Goal: Information Seeking & Learning: Learn about a topic

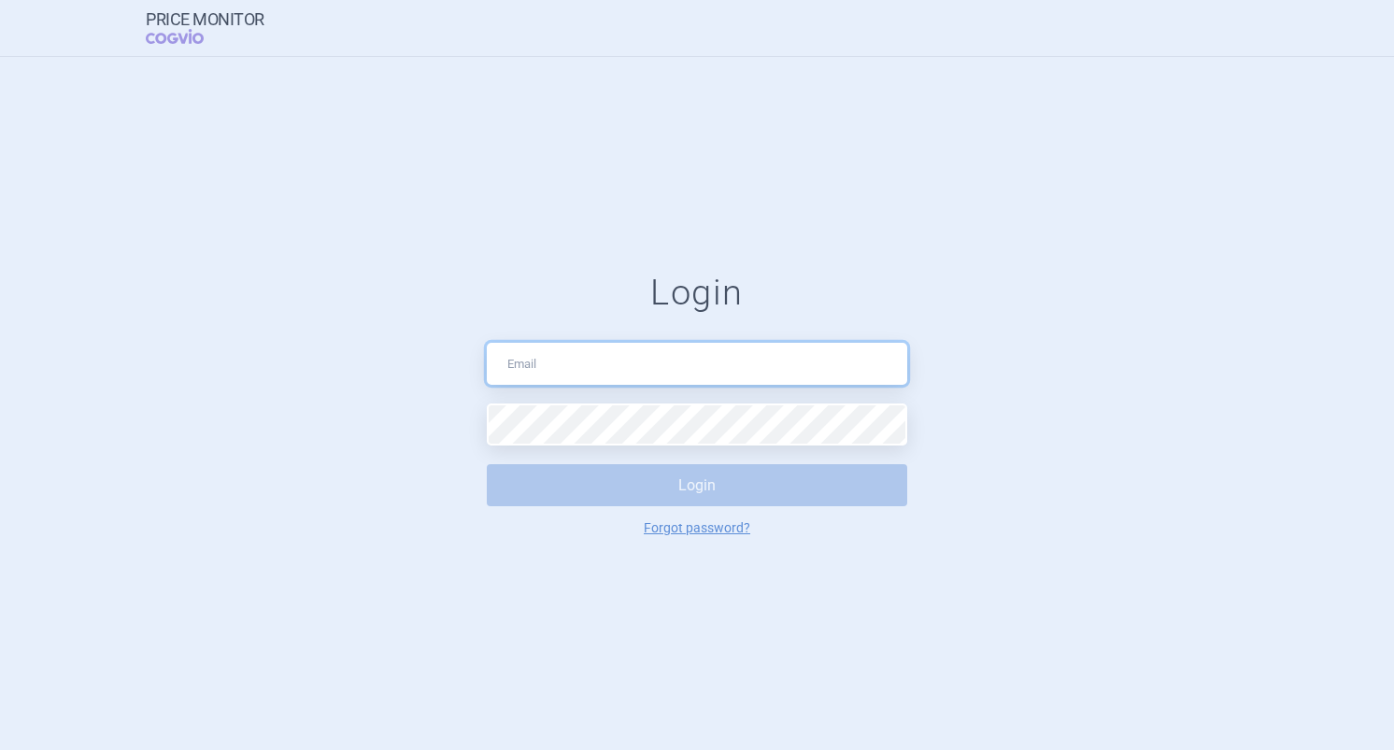
click at [700, 364] on input "text" at bounding box center [697, 364] width 420 height 42
paste input "[EMAIL_ADDRESS][PERSON_NAME][DOMAIN_NAME]"
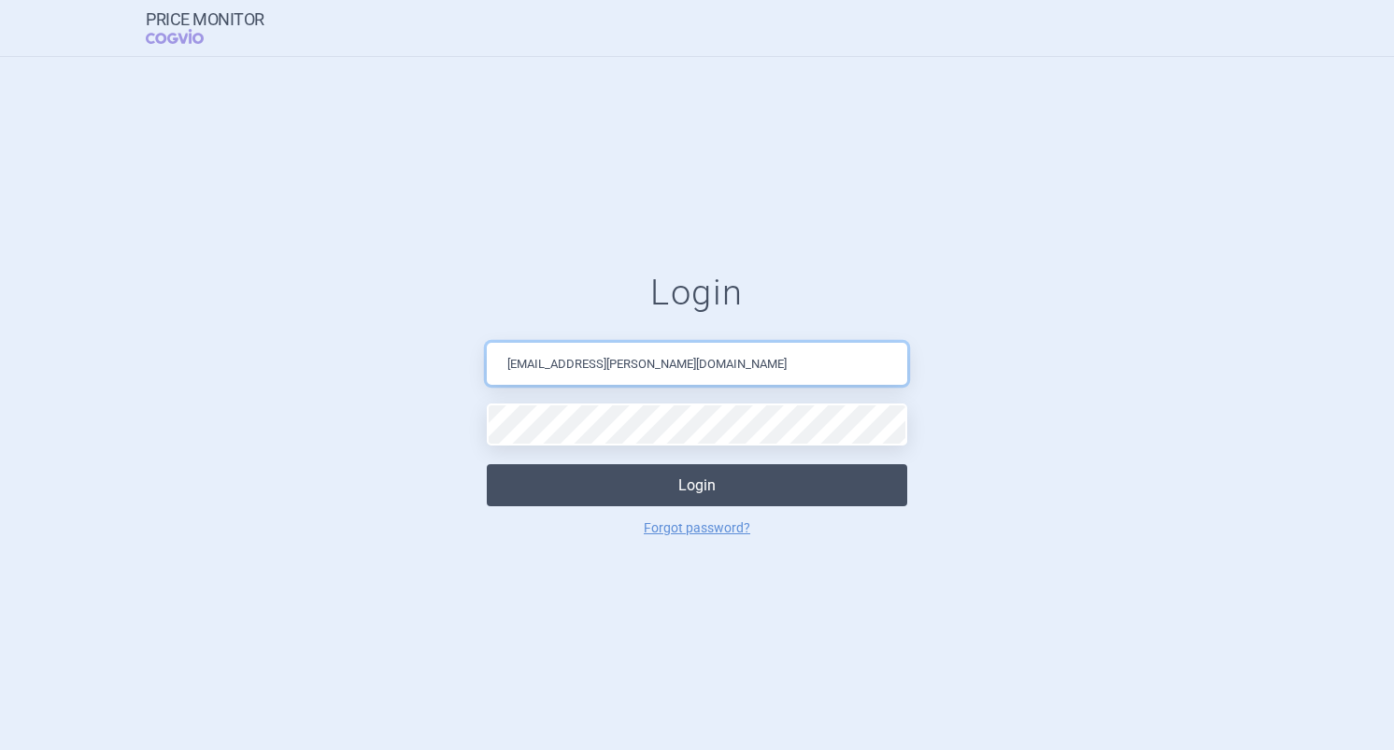
type input "[EMAIL_ADDRESS][PERSON_NAME][DOMAIN_NAME]"
click at [691, 477] on button "Login" at bounding box center [697, 485] width 420 height 42
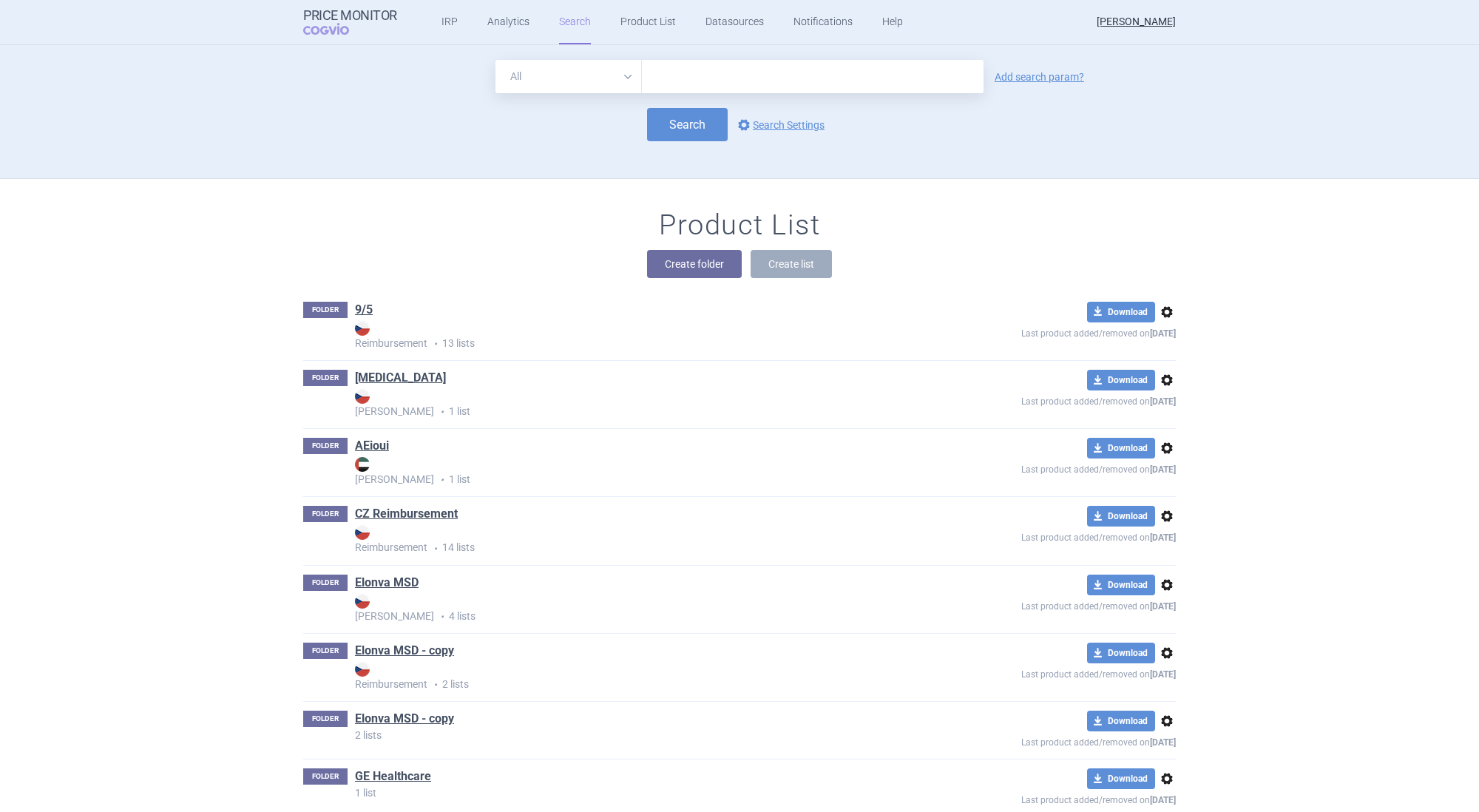
scroll to position [597, 0]
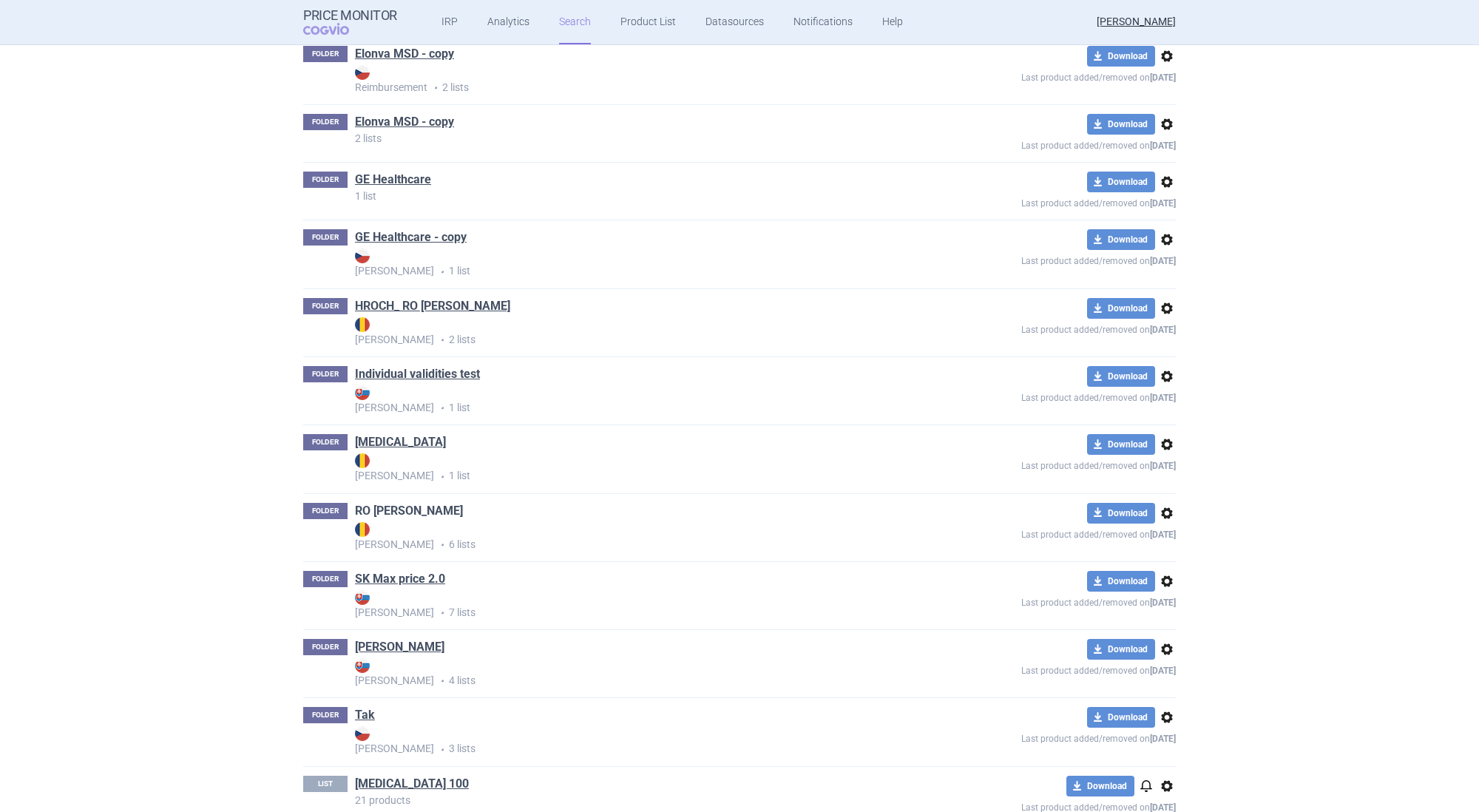
click at [386, 508] on link "RO [PERSON_NAME]" at bounding box center [409, 510] width 108 height 17
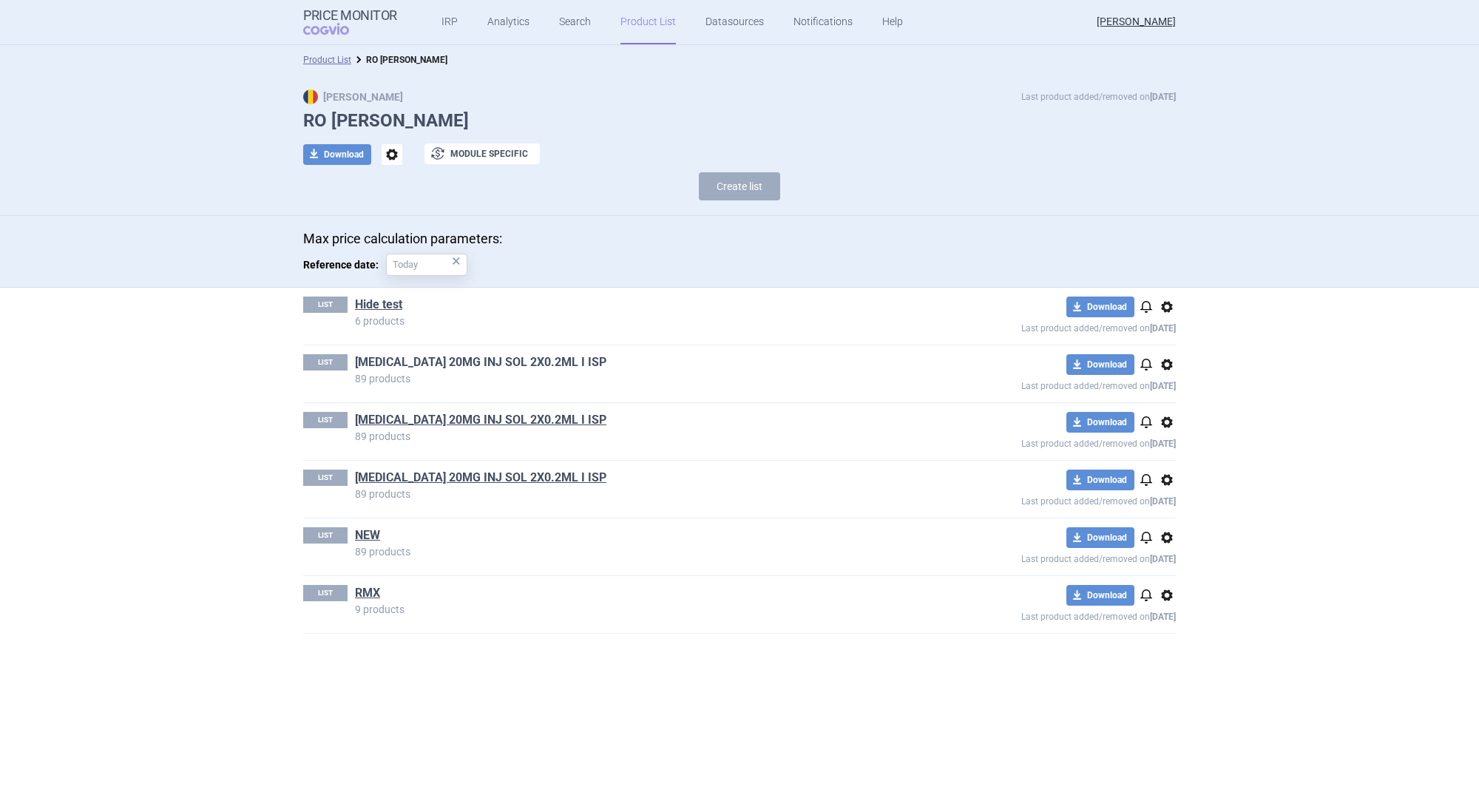
click at [401, 361] on link "[MEDICAL_DATA] 20MG INJ SOL 2X0.2ML I ISP" at bounding box center [481, 362] width 252 height 17
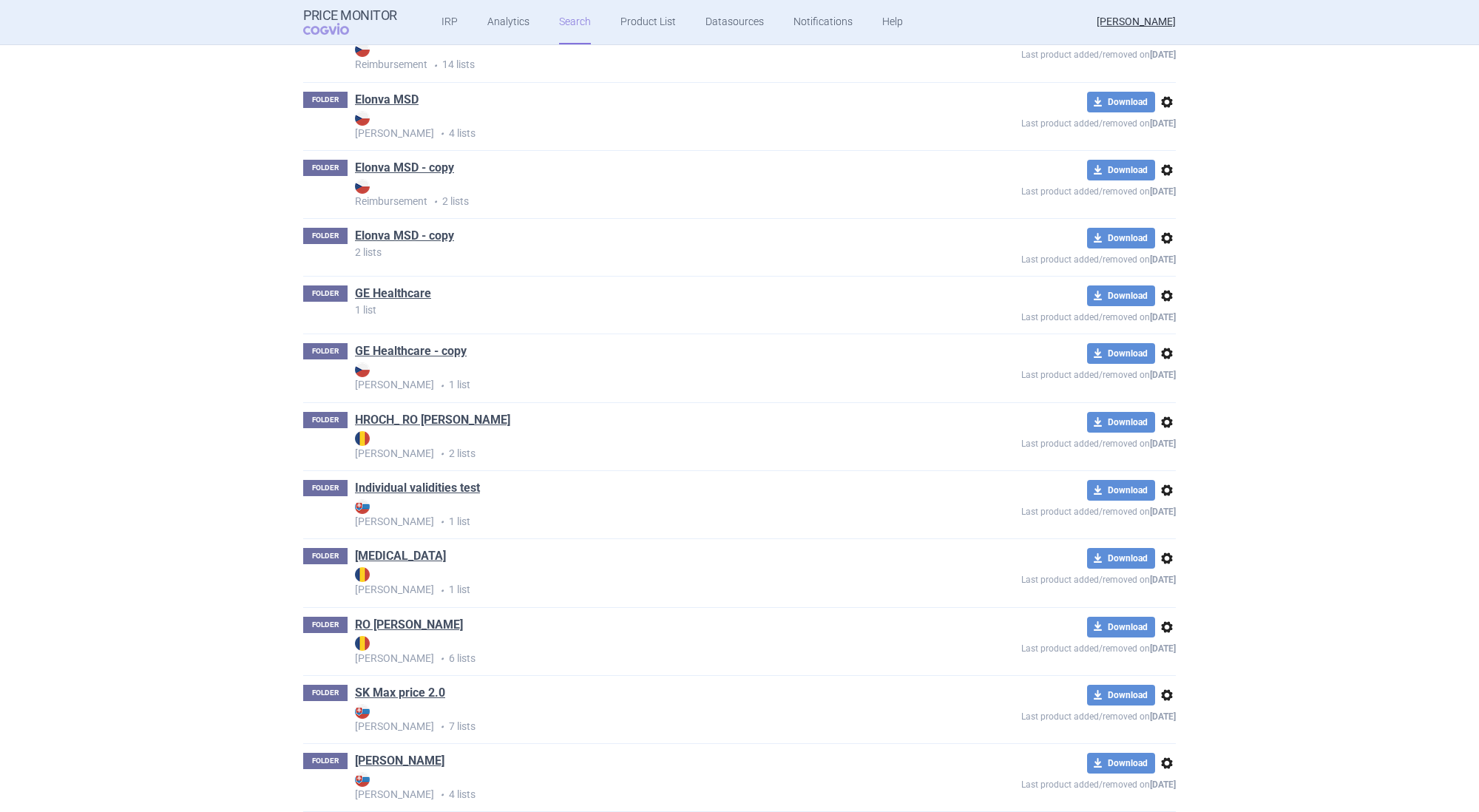
scroll to position [711, 0]
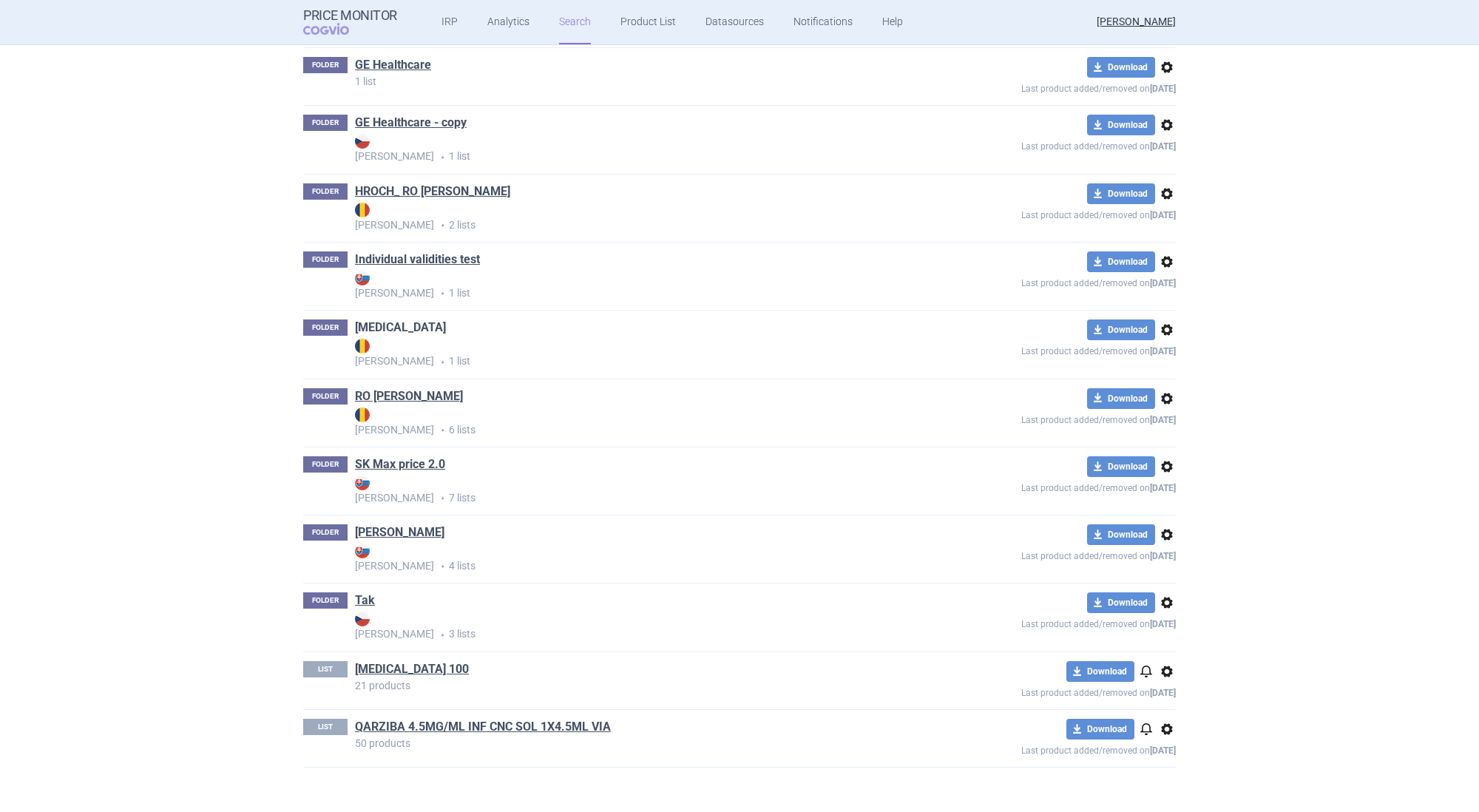
click at [379, 321] on link "[MEDICAL_DATA]" at bounding box center [400, 328] width 91 height 17
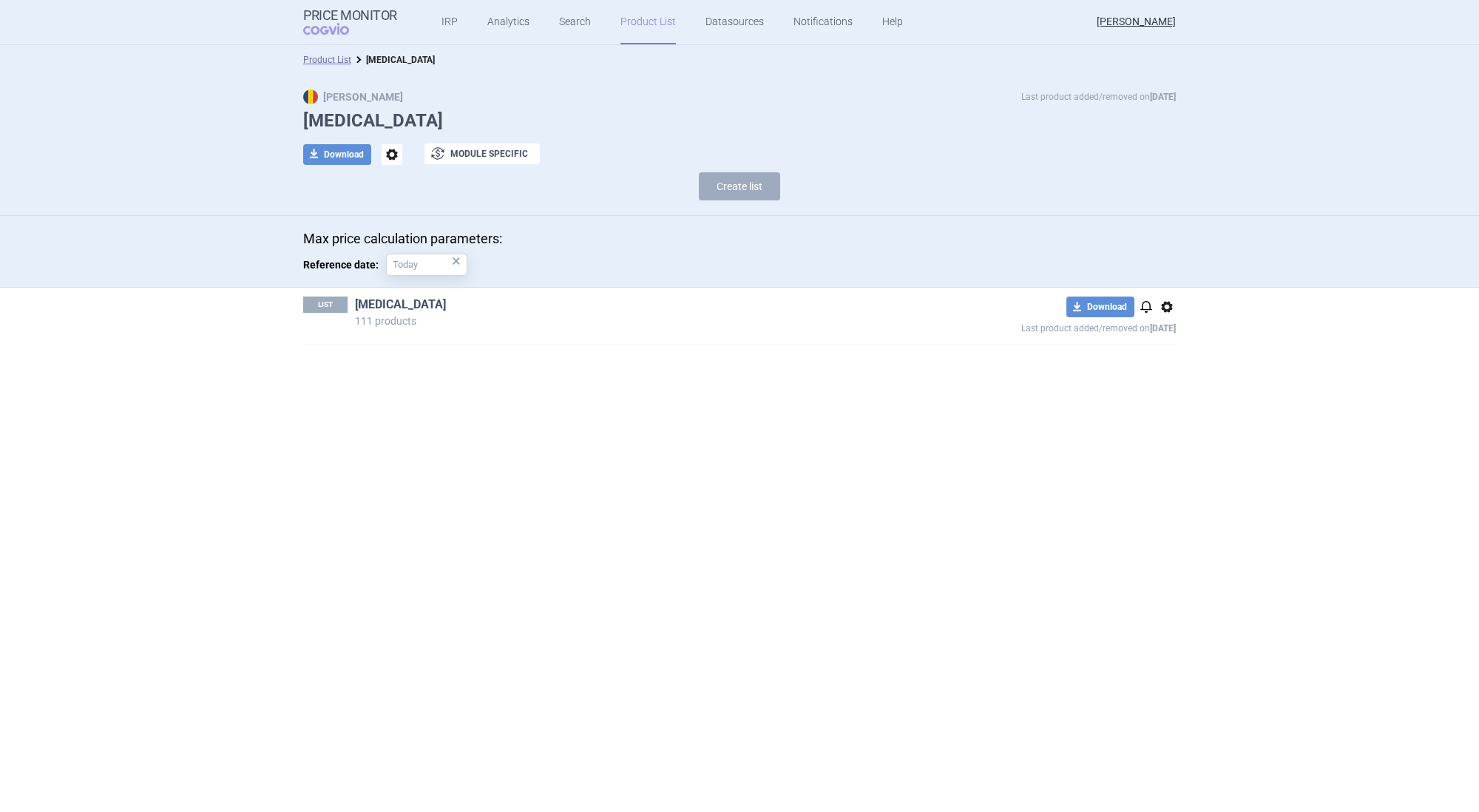
click at [376, 300] on link "[MEDICAL_DATA]" at bounding box center [400, 305] width 91 height 17
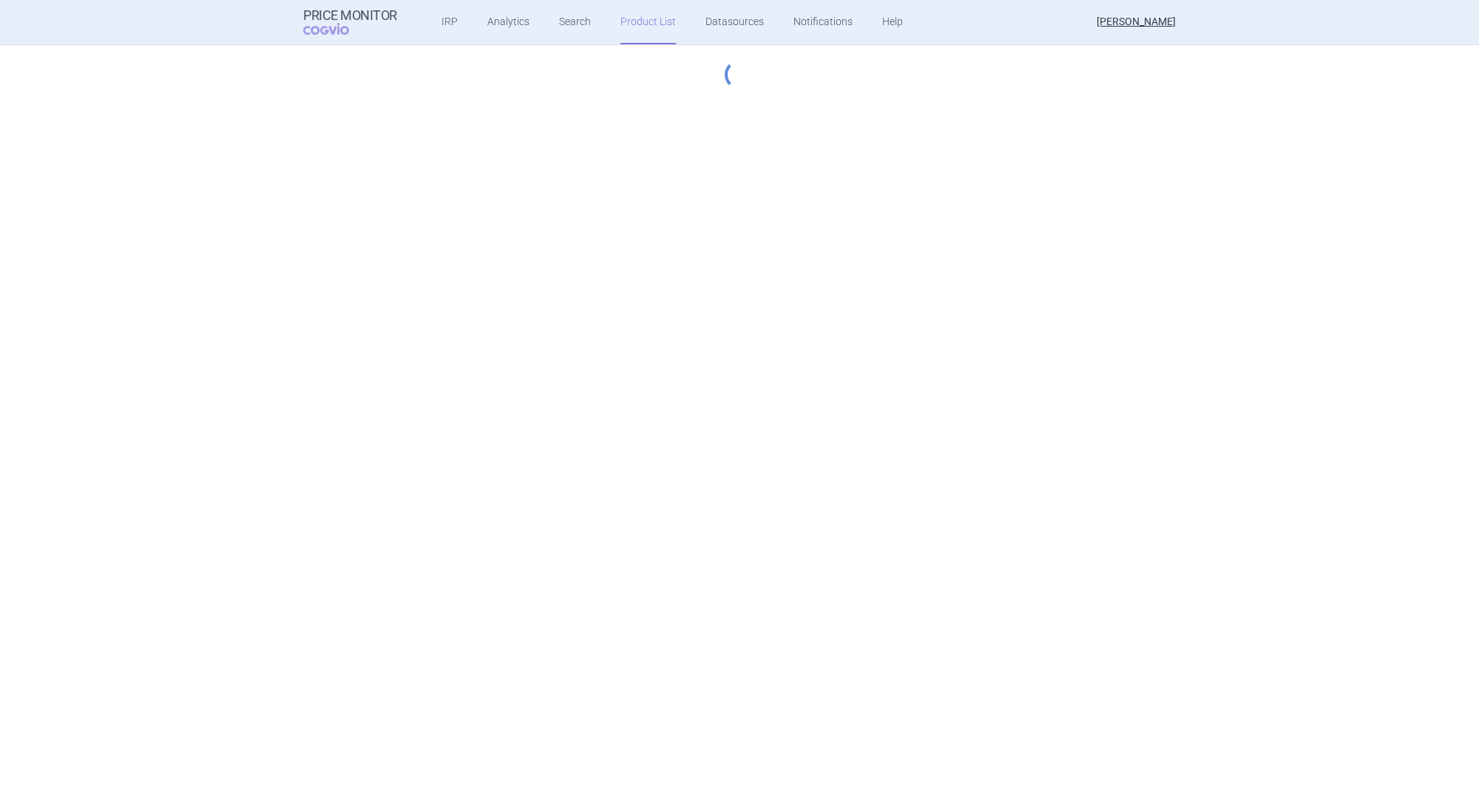
select select "hungary-included"
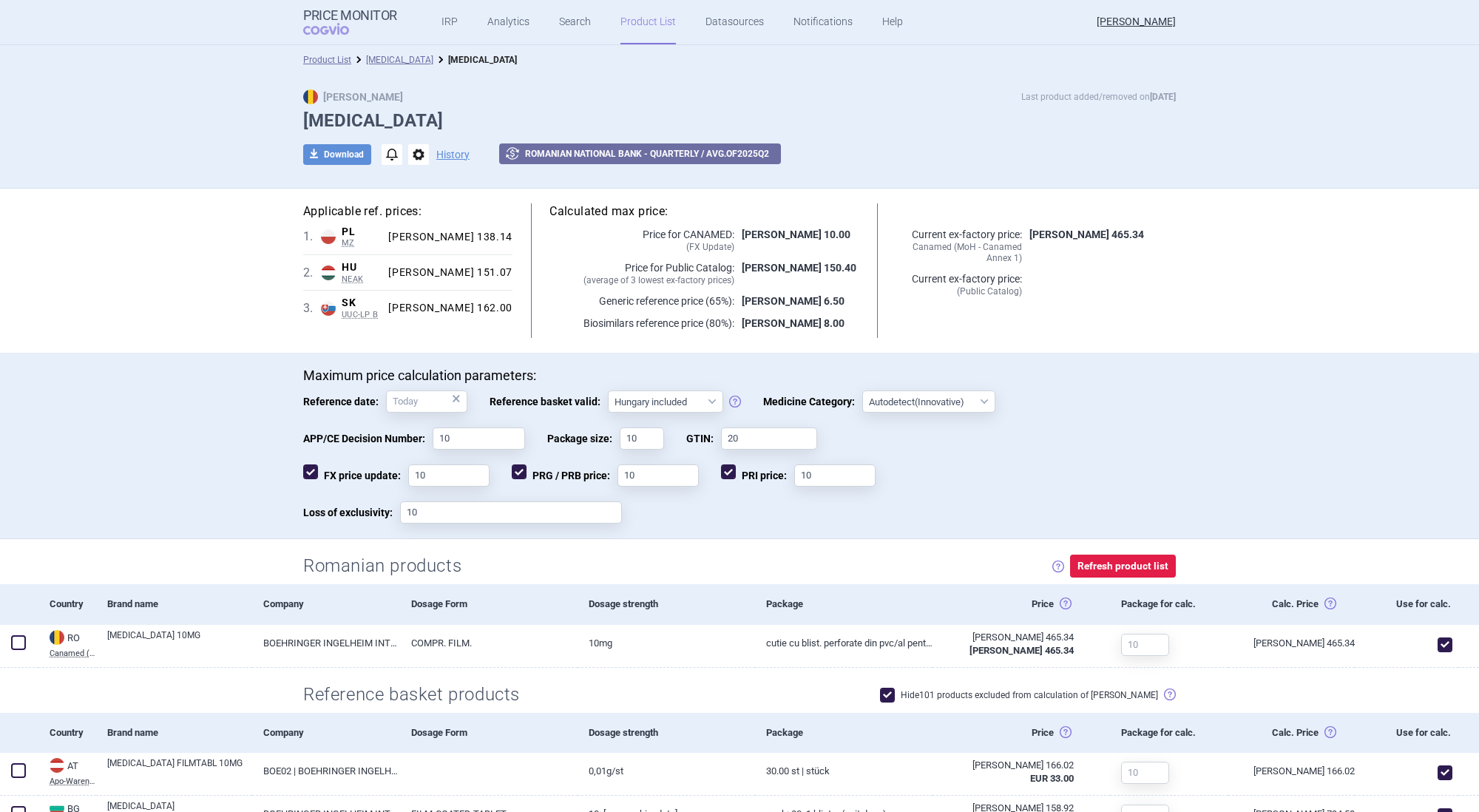
click at [892, 101] on div "Max Price Last product added/removed on [DATE]" at bounding box center [740, 97] width 873 height 15
